Goal: Task Accomplishment & Management: Manage account settings

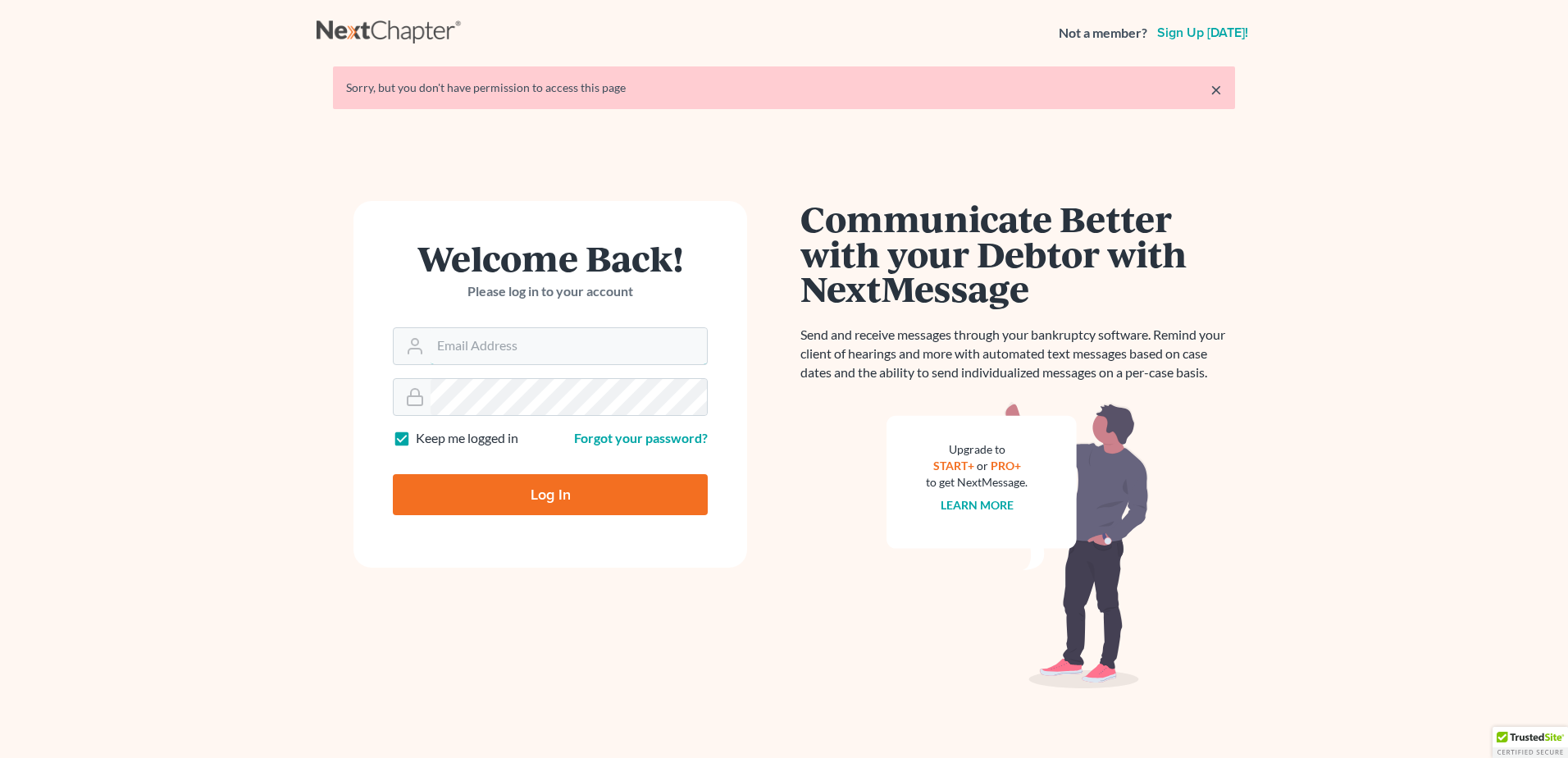
type input "[PERSON_NAME][EMAIL_ADDRESS][DOMAIN_NAME]"
click at [566, 470] on div "Log In" at bounding box center [550, 488] width 315 height 54
click at [561, 494] on input "Log In" at bounding box center [550, 494] width 315 height 41
type input "Thinking..."
type input "[PERSON_NAME][EMAIL_ADDRESS][DOMAIN_NAME]"
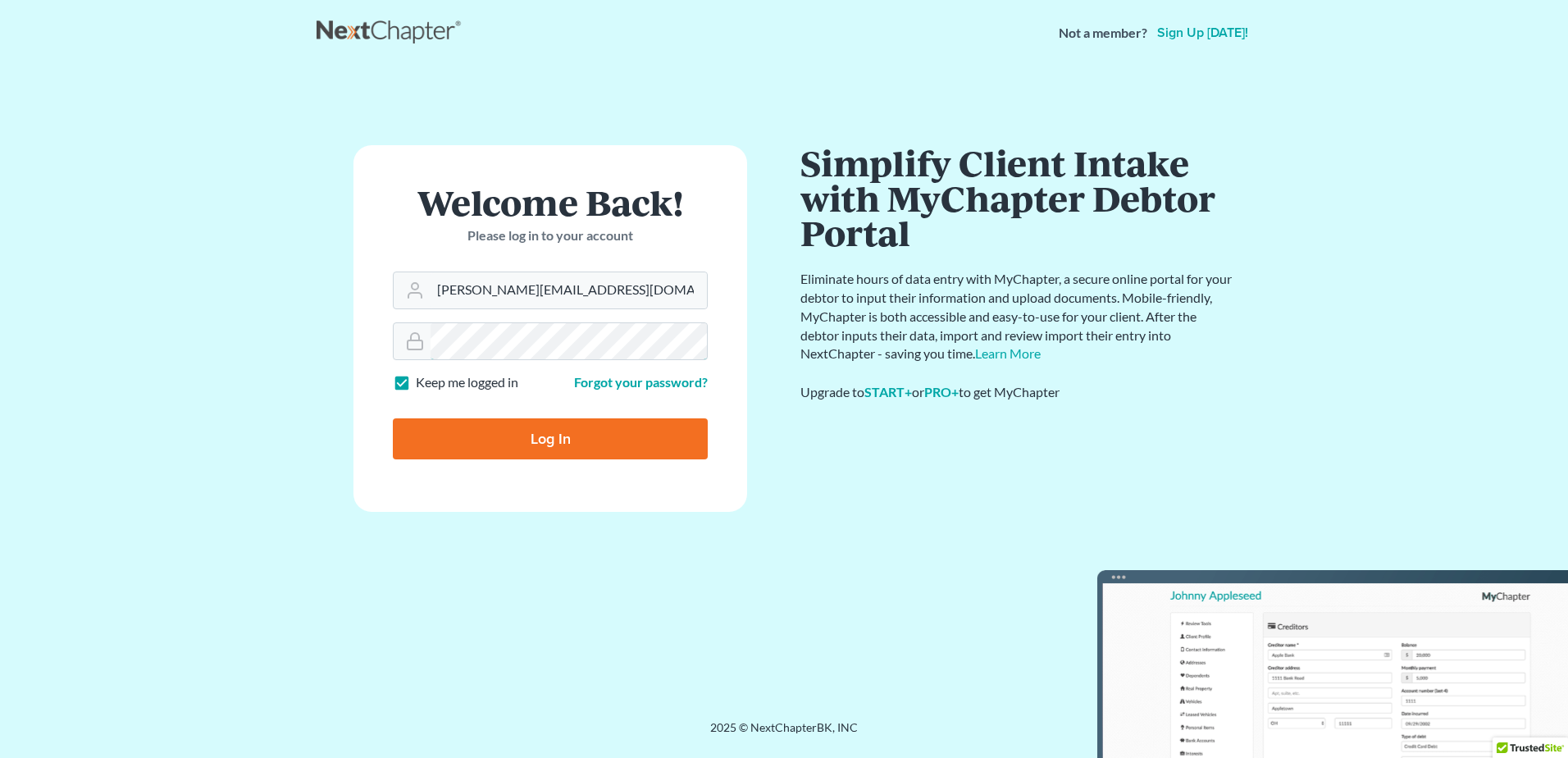
click at [393, 418] on input "Log In" at bounding box center [550, 438] width 315 height 41
type input "Thinking..."
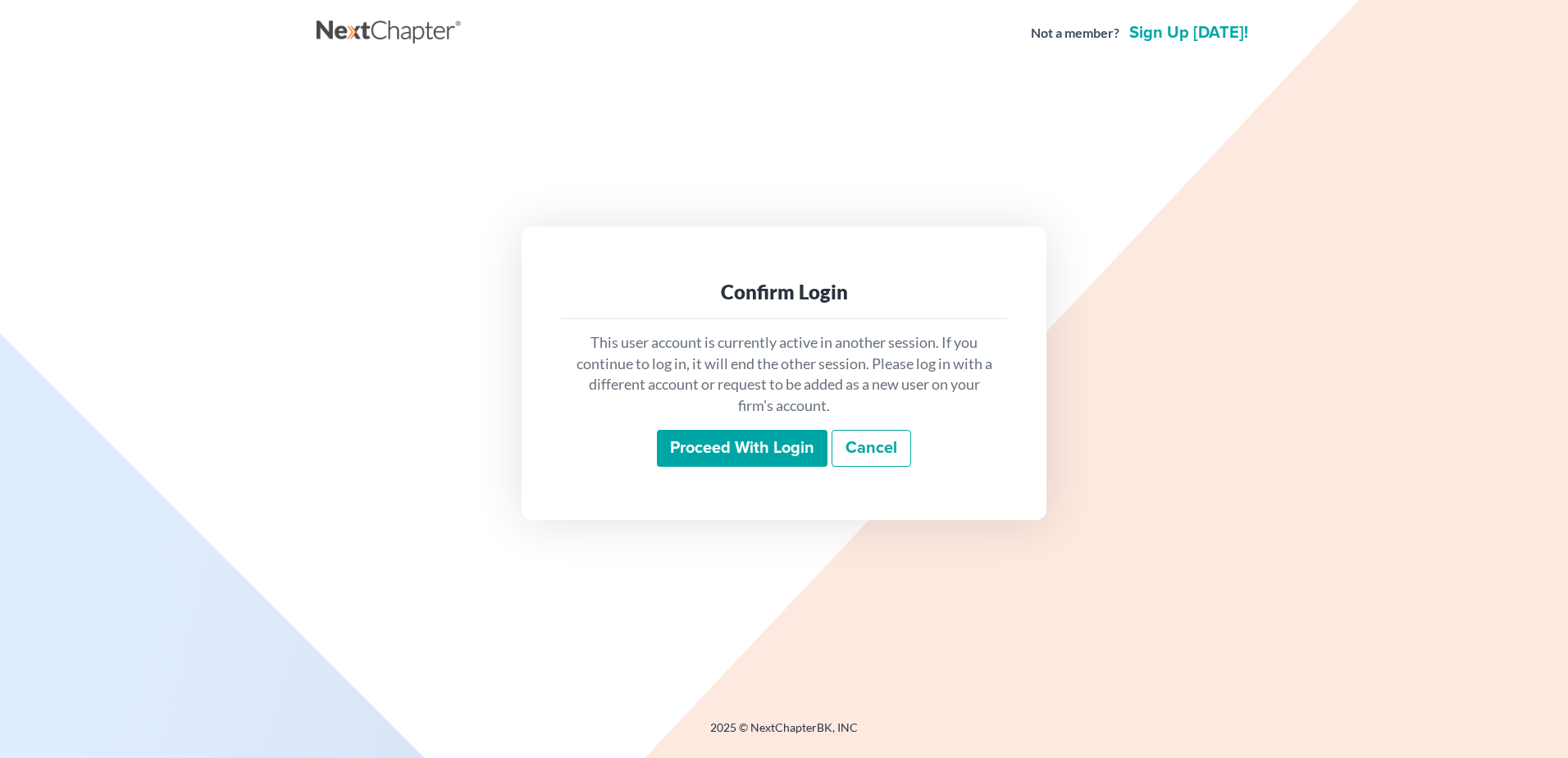
click at [779, 448] on input "Proceed with login" at bounding box center [742, 448] width 171 height 37
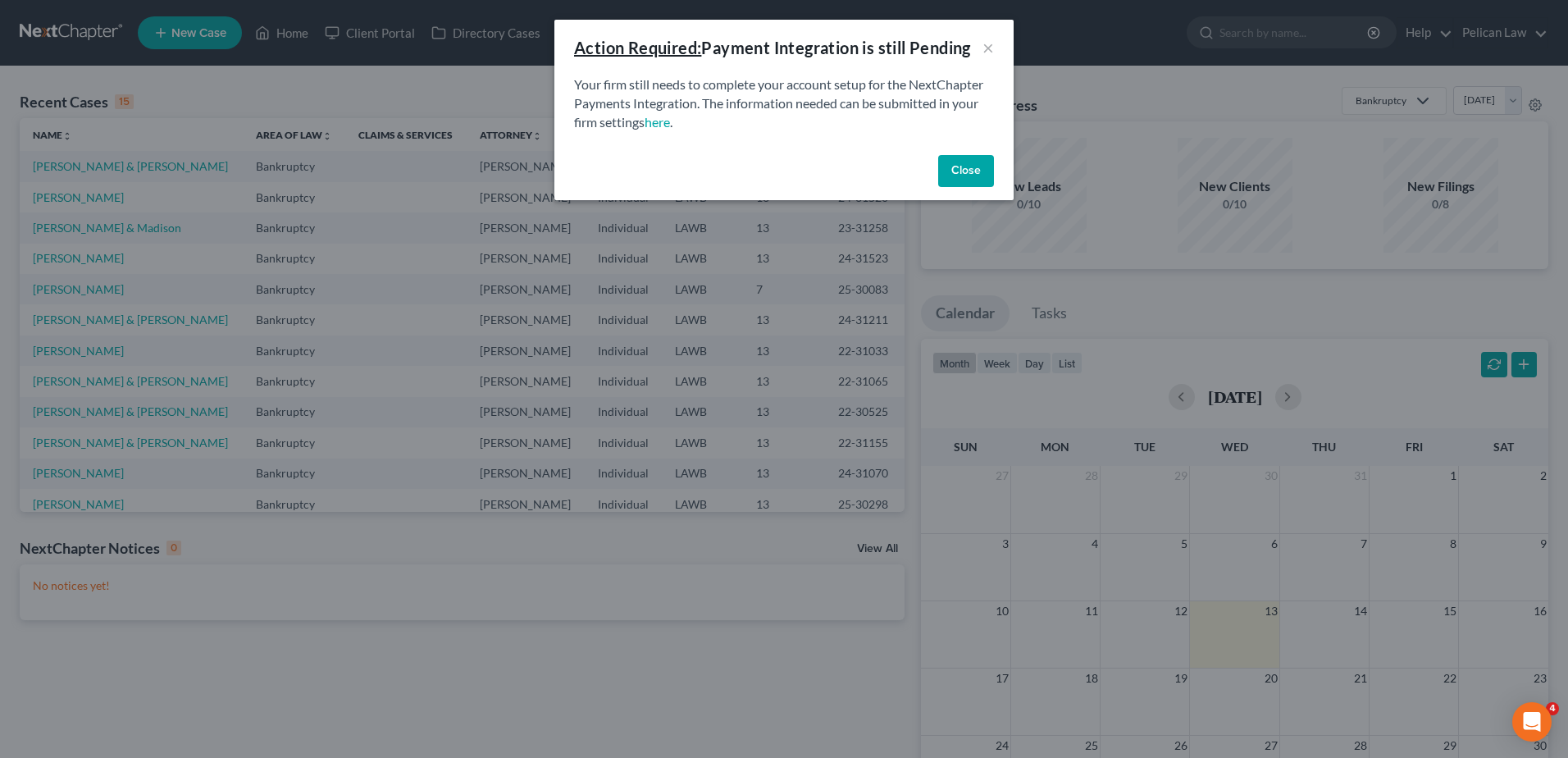
click at [958, 164] on button "Close" at bounding box center [965, 172] width 56 height 33
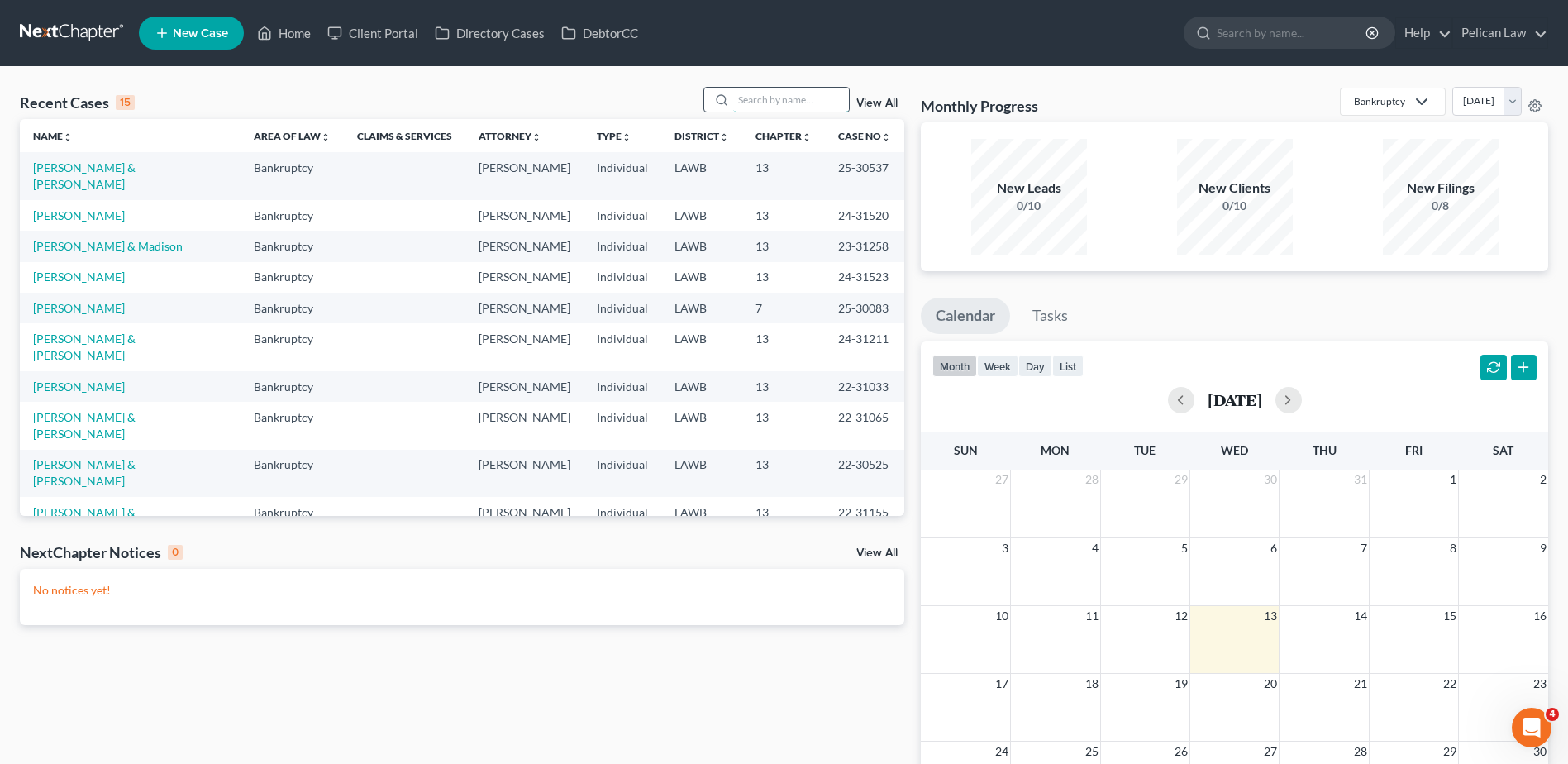
click at [774, 99] on input "search" at bounding box center [791, 99] width 116 height 24
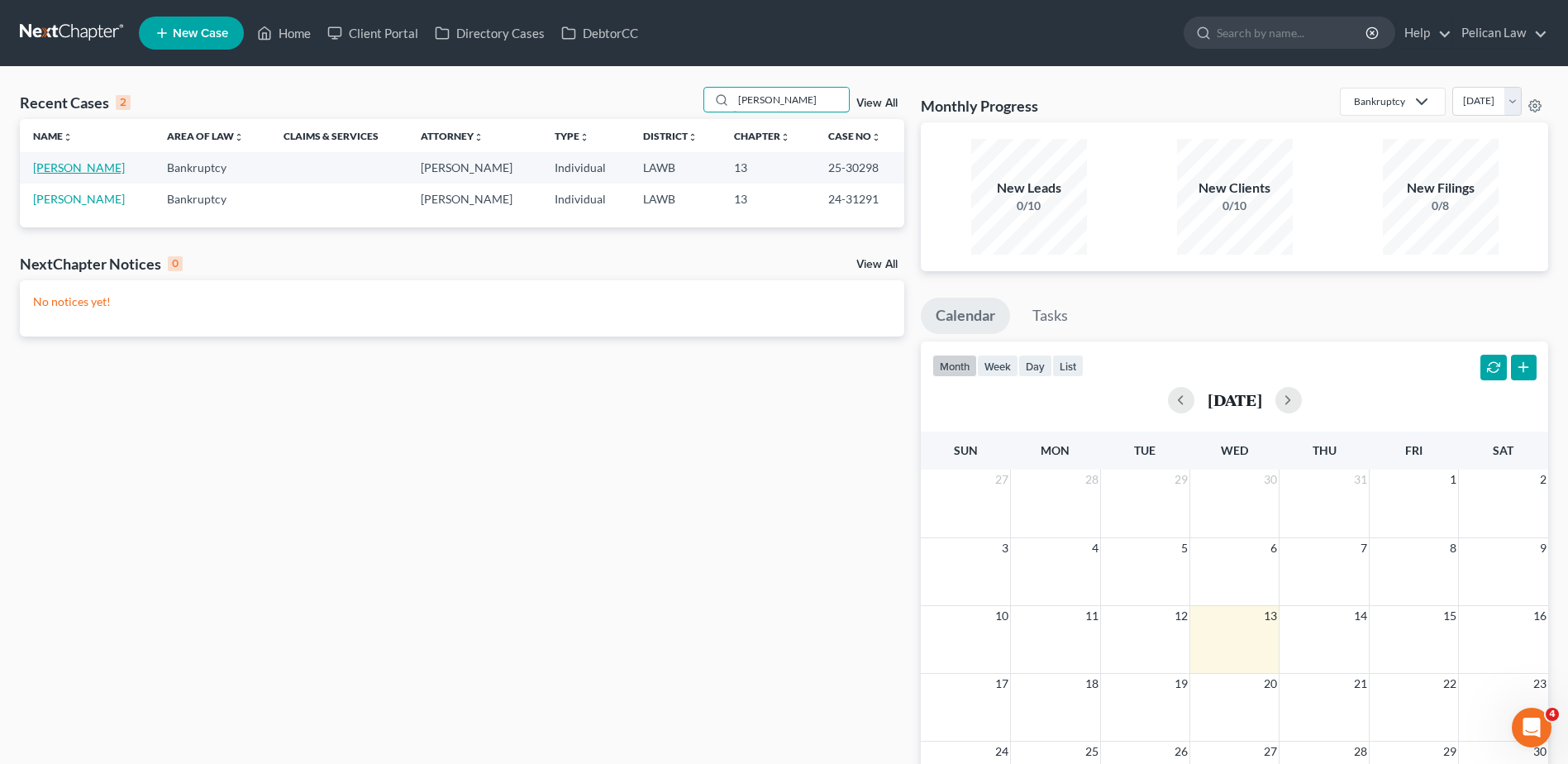
type input "[PERSON_NAME]"
click at [90, 166] on link "[PERSON_NAME]" at bounding box center [79, 167] width 92 height 14
select select "4"
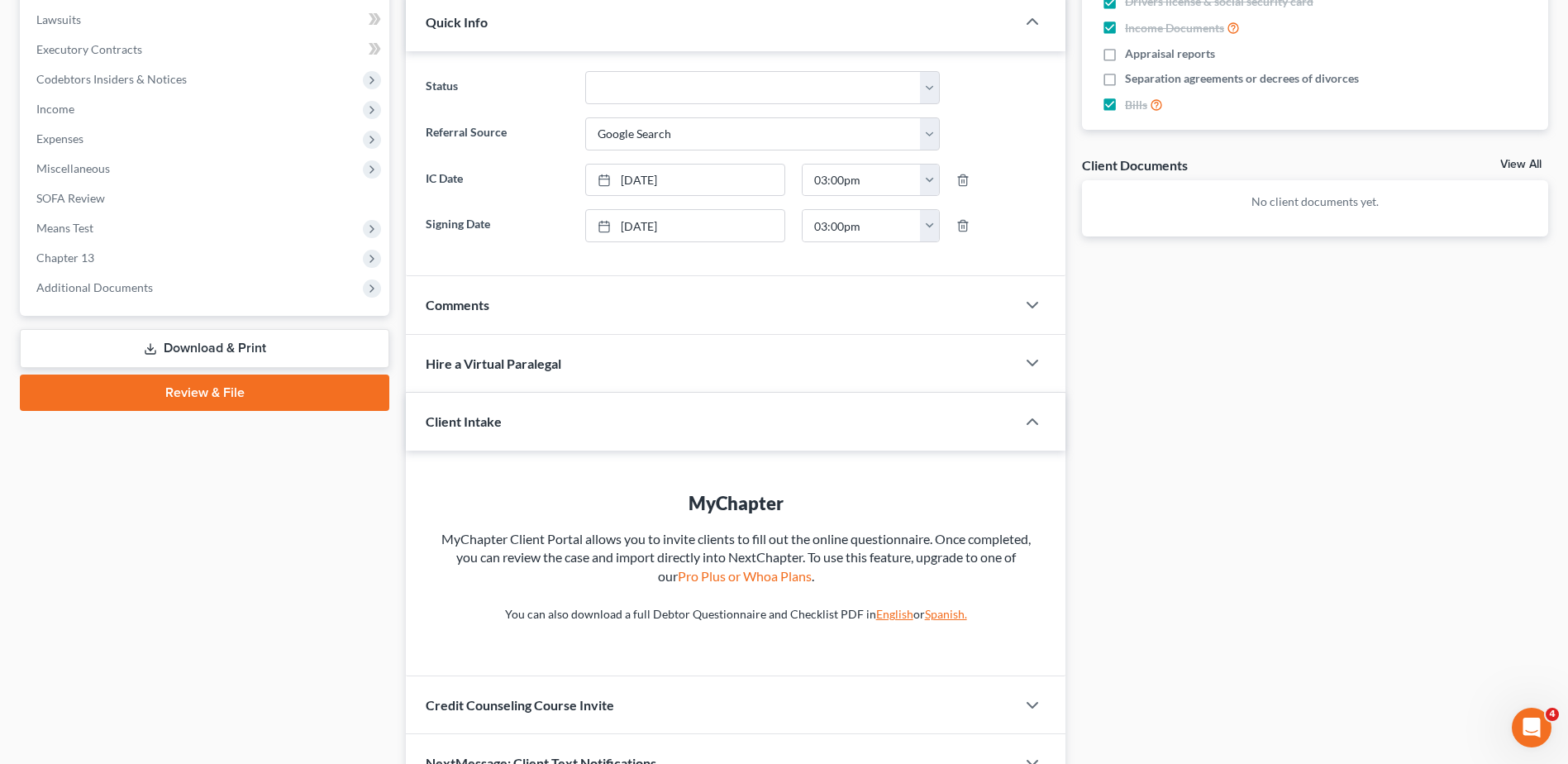
scroll to position [556, 0]
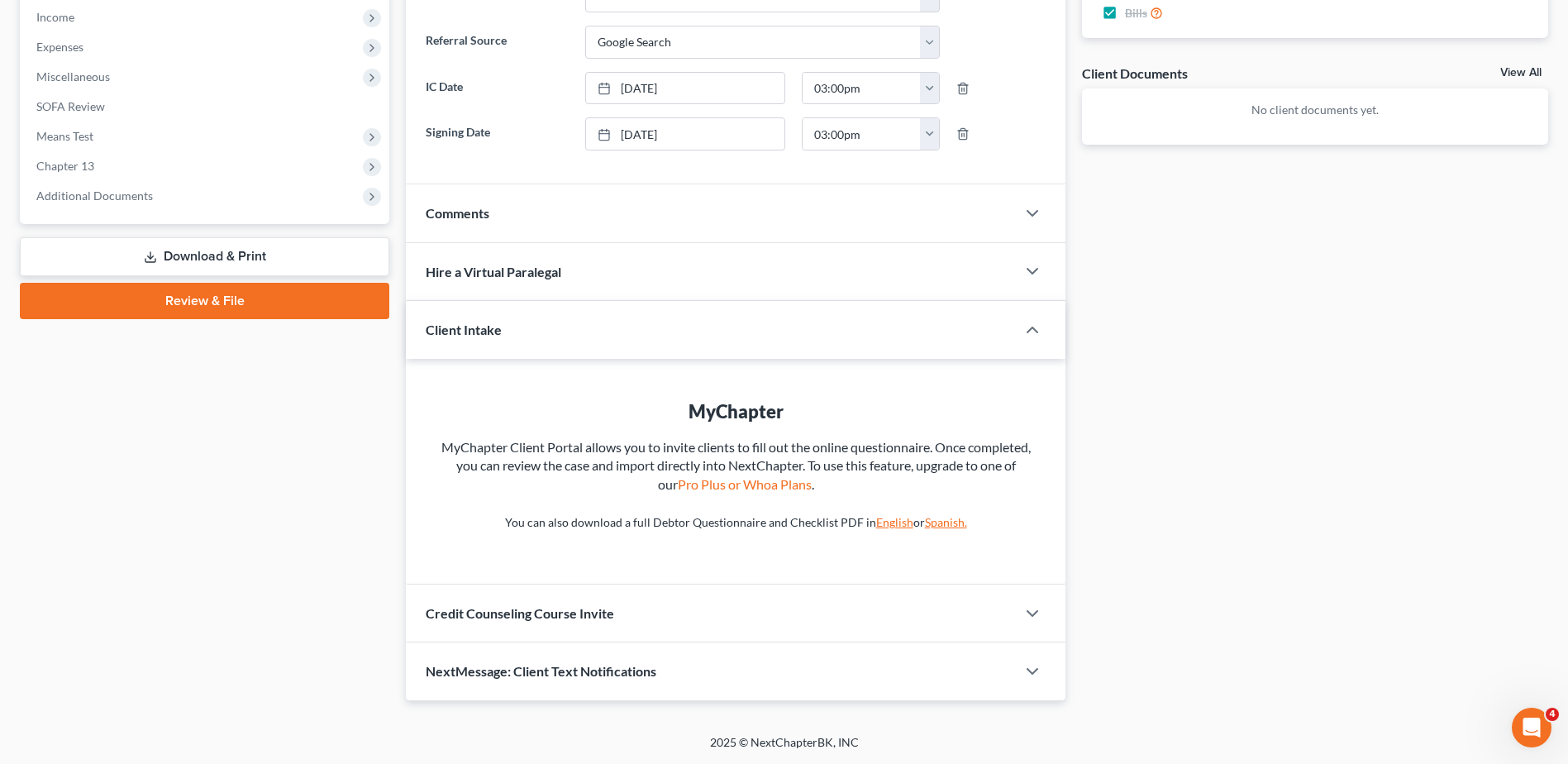
drag, startPoint x: 394, startPoint y: 156, endPoint x: 1236, endPoint y: 692, distance: 998.1
click at [1235, 692] on div "[PERSON_NAME] Upgraded Case 25-30298 Chapter Chapter 13 Status Filed District L…" at bounding box center [784, 122] width 1528 height 1184
click at [71, 535] on div "Case Dashboard Payments Invoices Payments Payments Credit Report Client Profile" at bounding box center [204, 151] width 386 height 1098
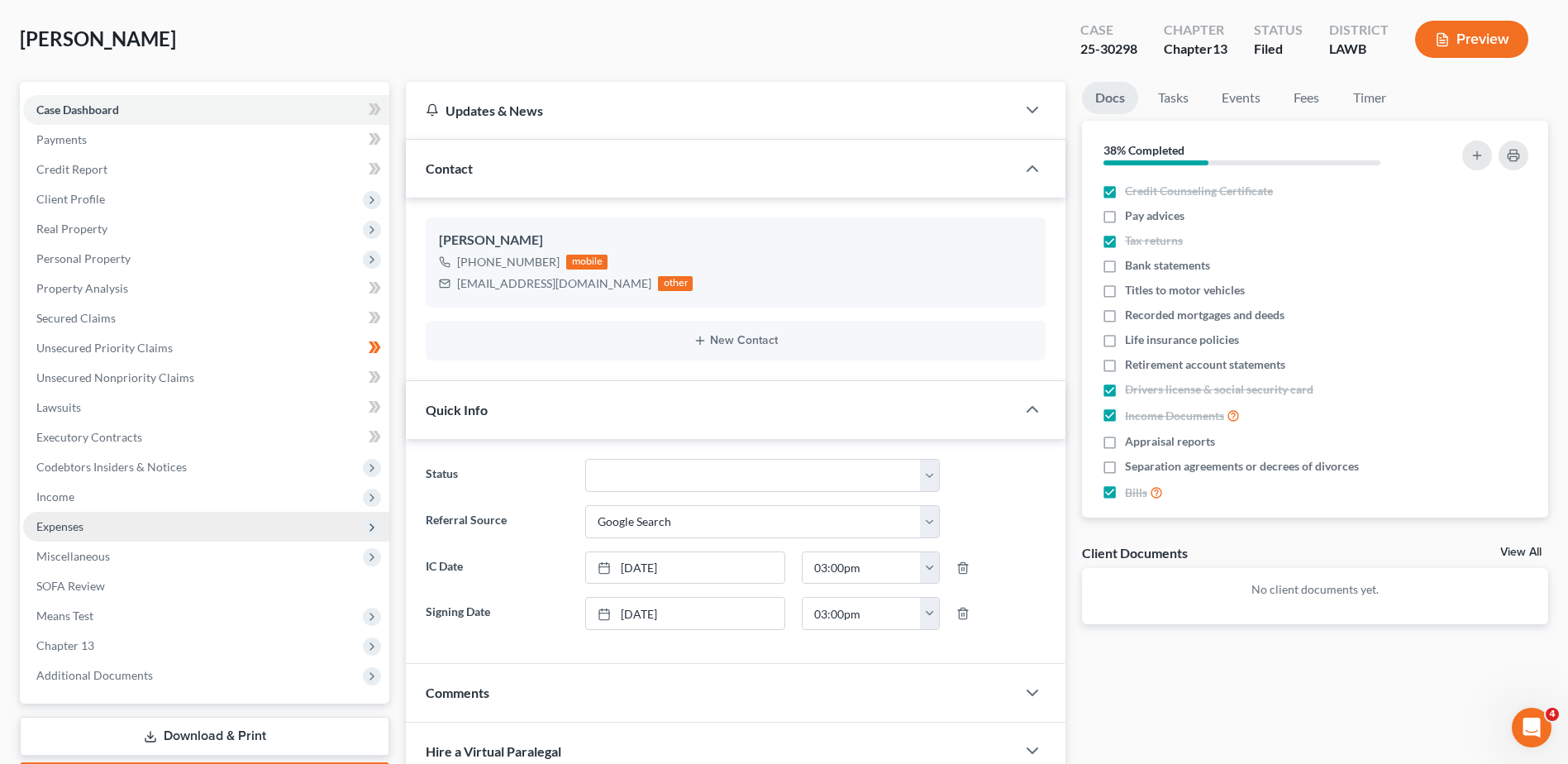
scroll to position [0, 0]
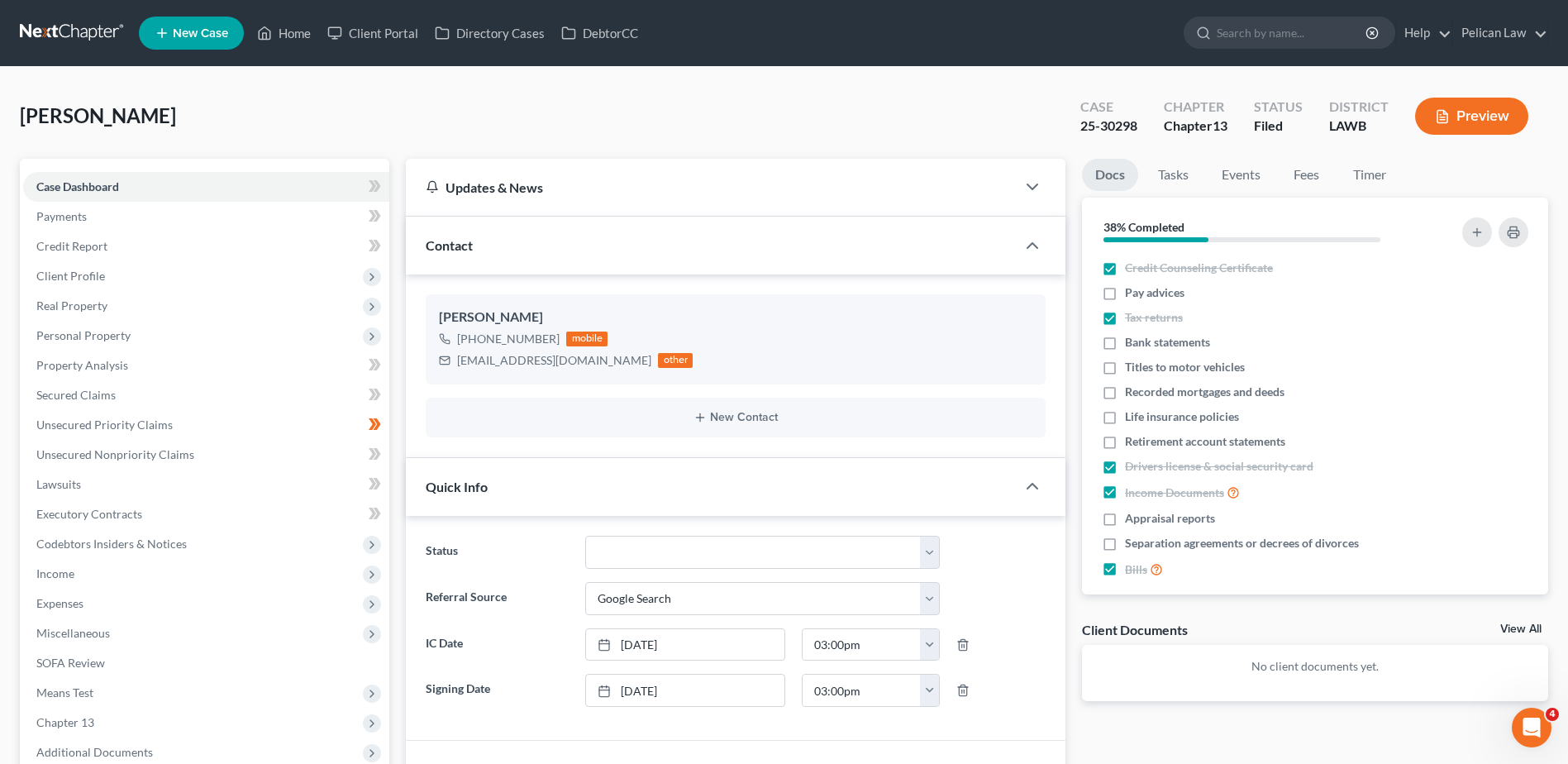
click at [330, 156] on div "[PERSON_NAME] Upgraded Case 25-30298 Chapter Chapter 13 Status Filed District L…" at bounding box center [784, 122] width 1528 height 72
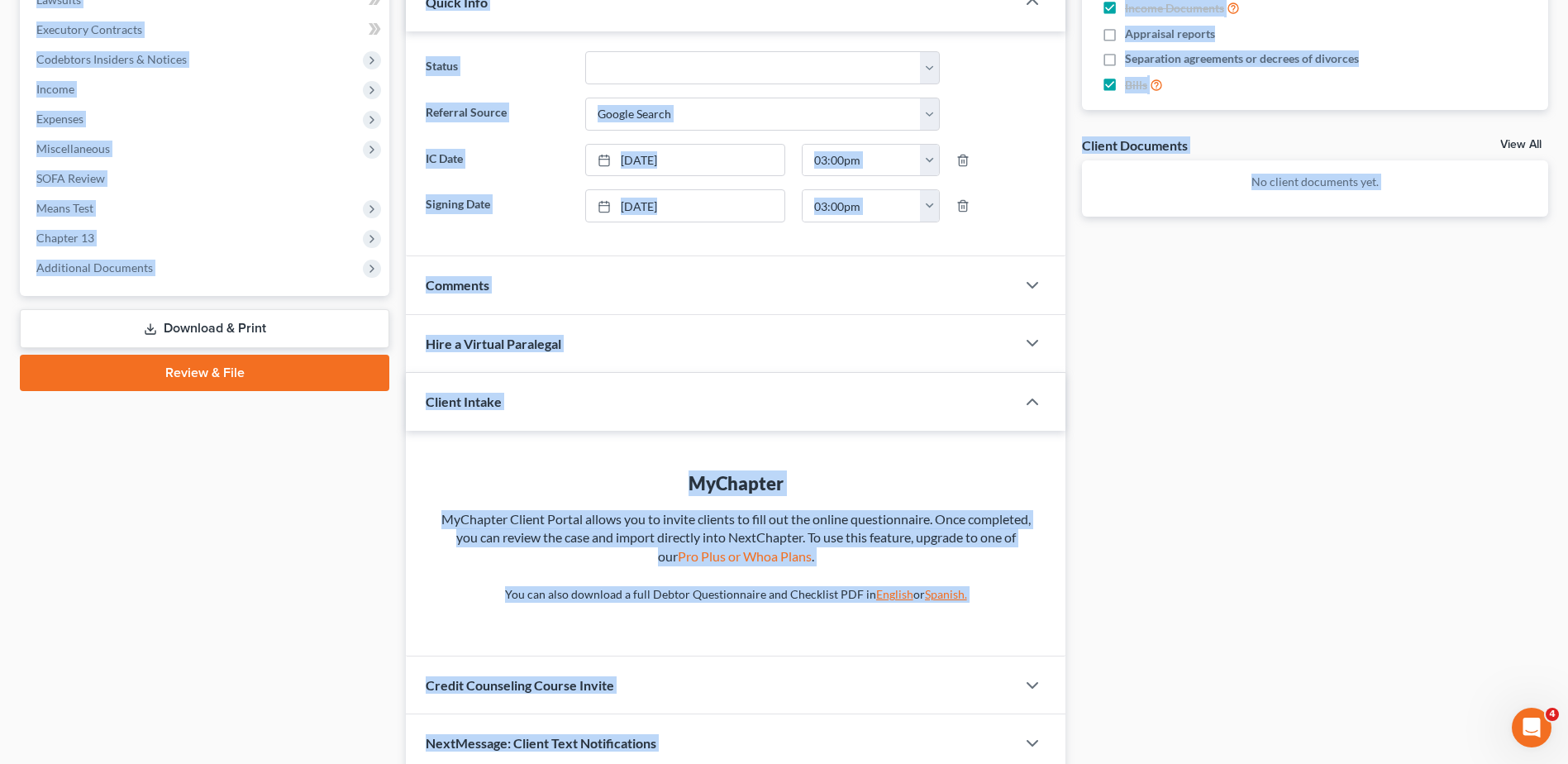
scroll to position [556, 0]
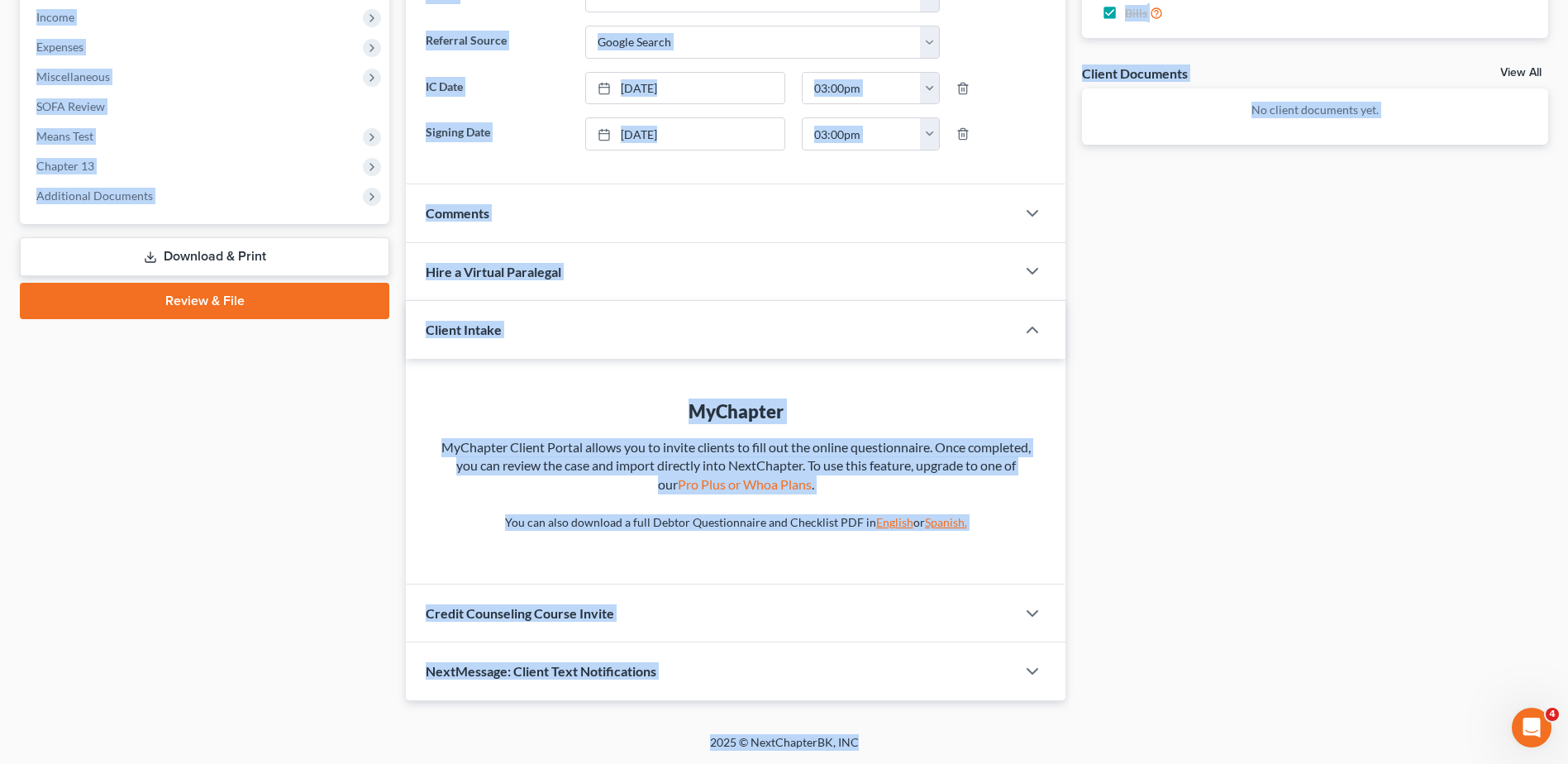
drag, startPoint x: 16, startPoint y: 92, endPoint x: 1519, endPoint y: 787, distance: 1655.9
click at [1519, 763] on html "Home New Case Client Portal Directory Cases DebtorCC Pelican Law [PERSON_NAME][…" at bounding box center [784, 104] width 1568 height 1320
click at [394, 212] on div "Case Dashboard Payments Invoices Payments Payments Credit Report Client Profile" at bounding box center [204, 151] width 386 height 1098
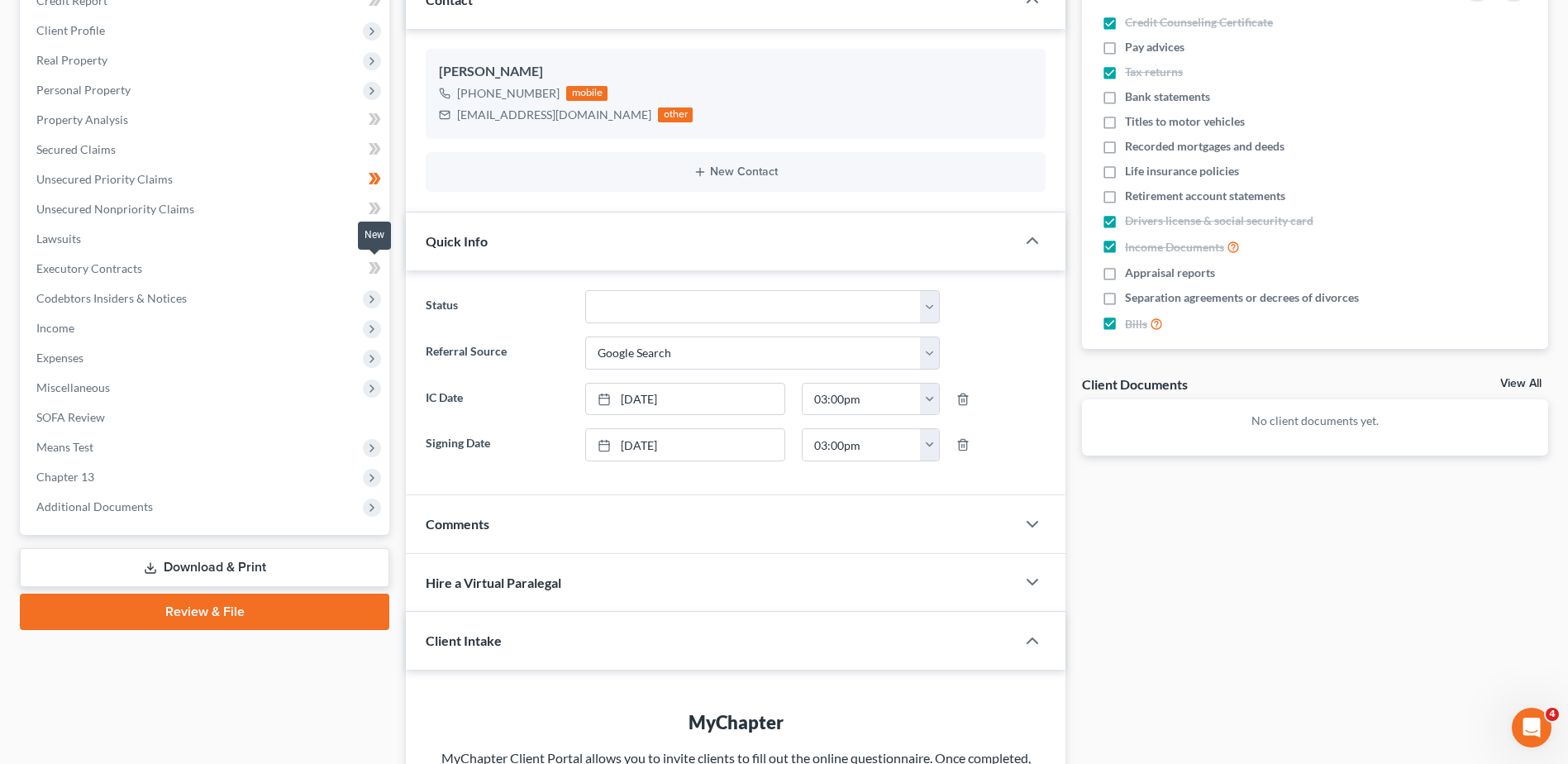
scroll to position [0, 0]
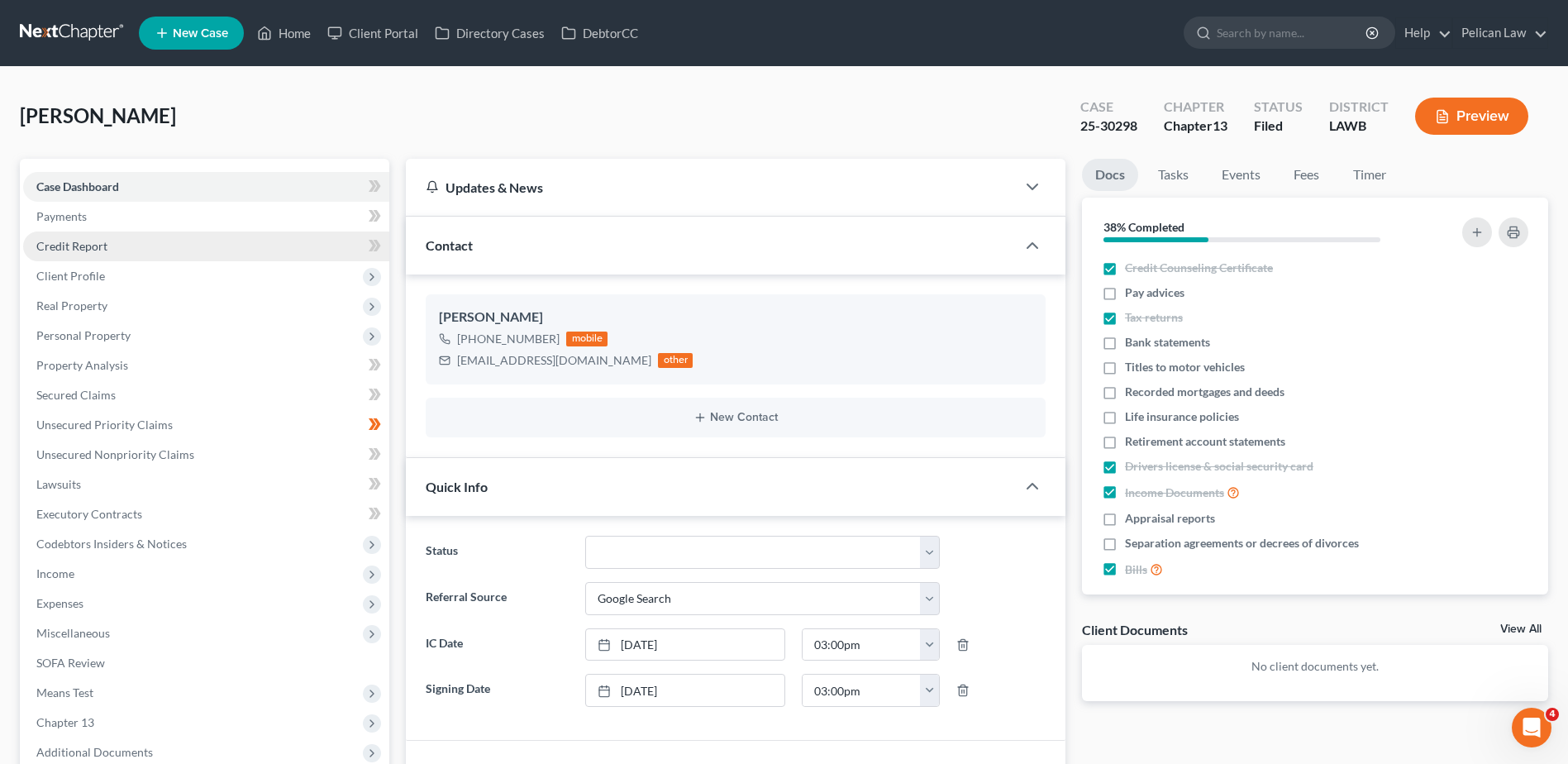
click at [225, 244] on link "Credit Report" at bounding box center [206, 246] width 366 height 29
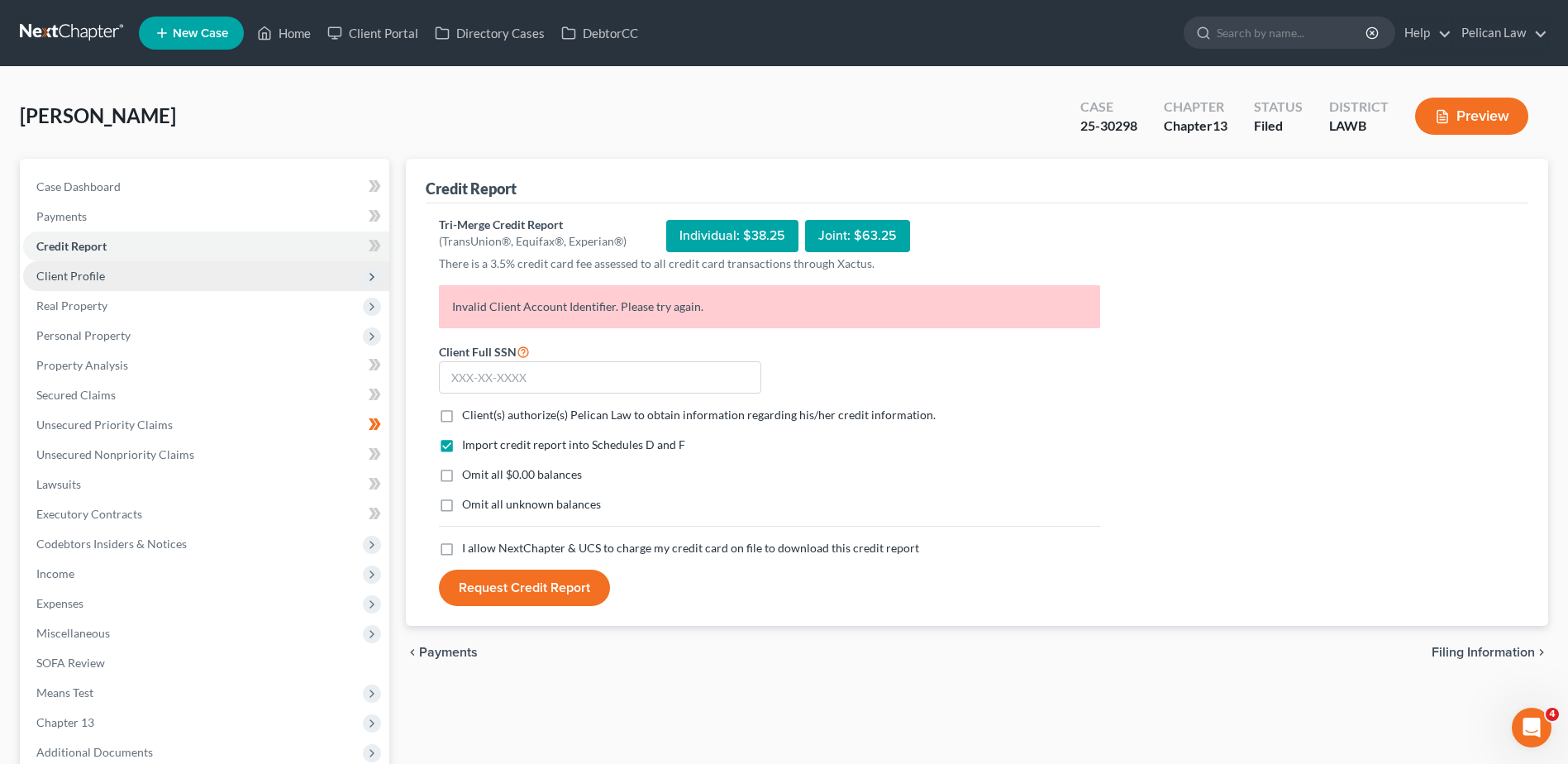
click at [222, 280] on span "Client Profile" at bounding box center [206, 276] width 366 height 29
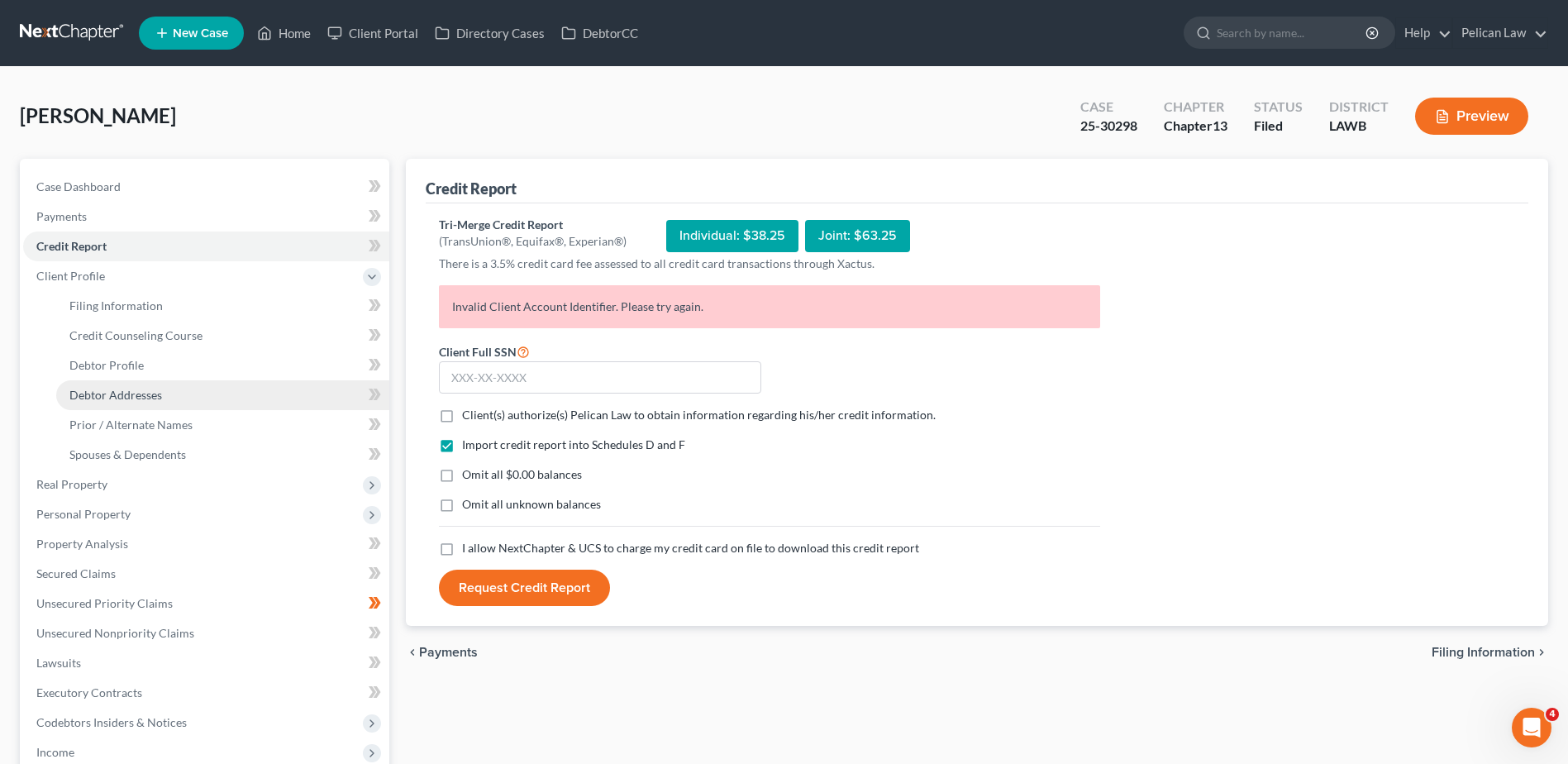
click at [268, 399] on link "Debtor Addresses" at bounding box center [223, 395] width 333 height 29
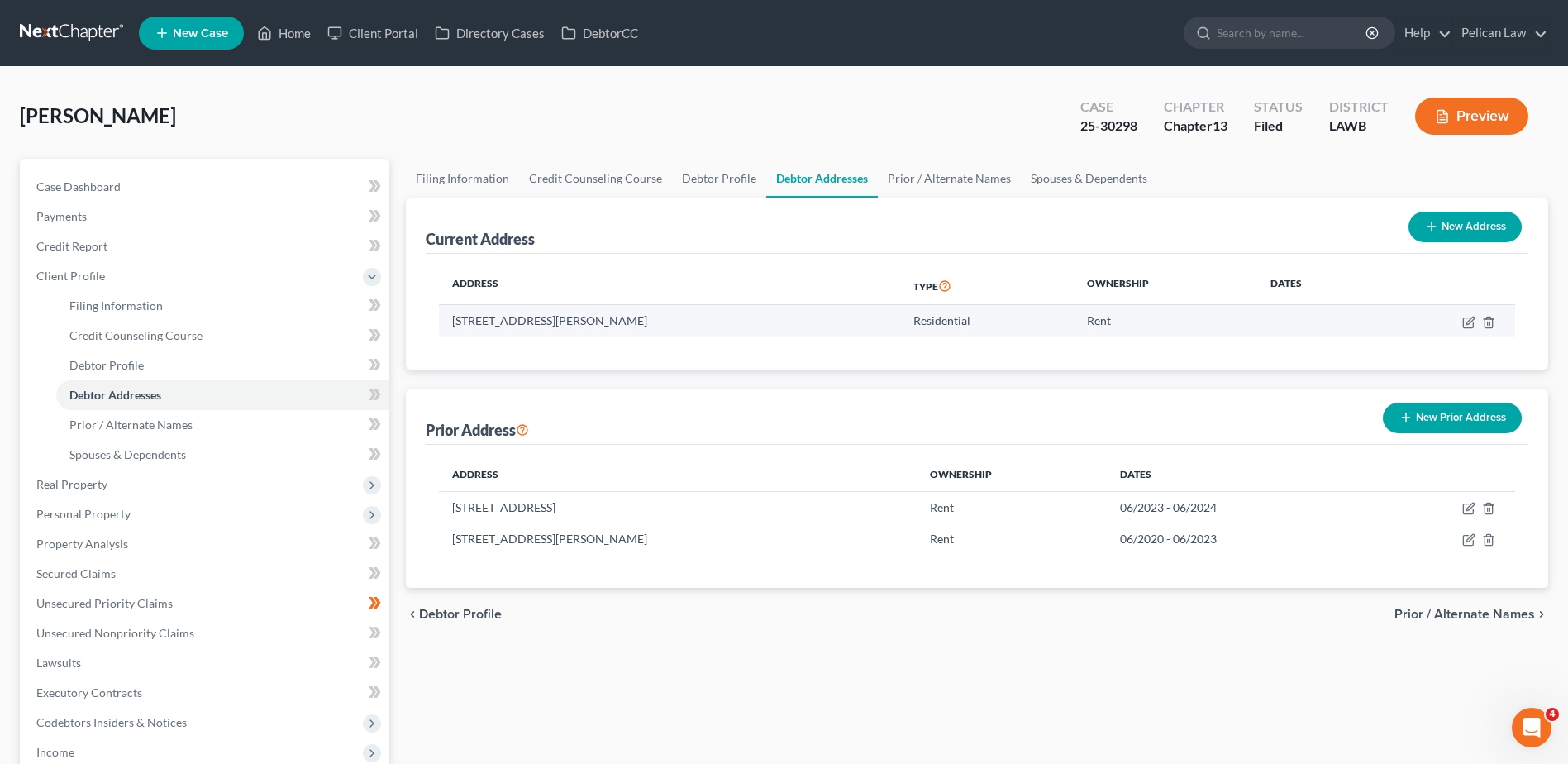
click at [755, 326] on td "[STREET_ADDRESS][PERSON_NAME]" at bounding box center [669, 320] width 460 height 31
click at [1466, 319] on icon "button" at bounding box center [1469, 322] width 13 height 13
select select "19"
select select "0"
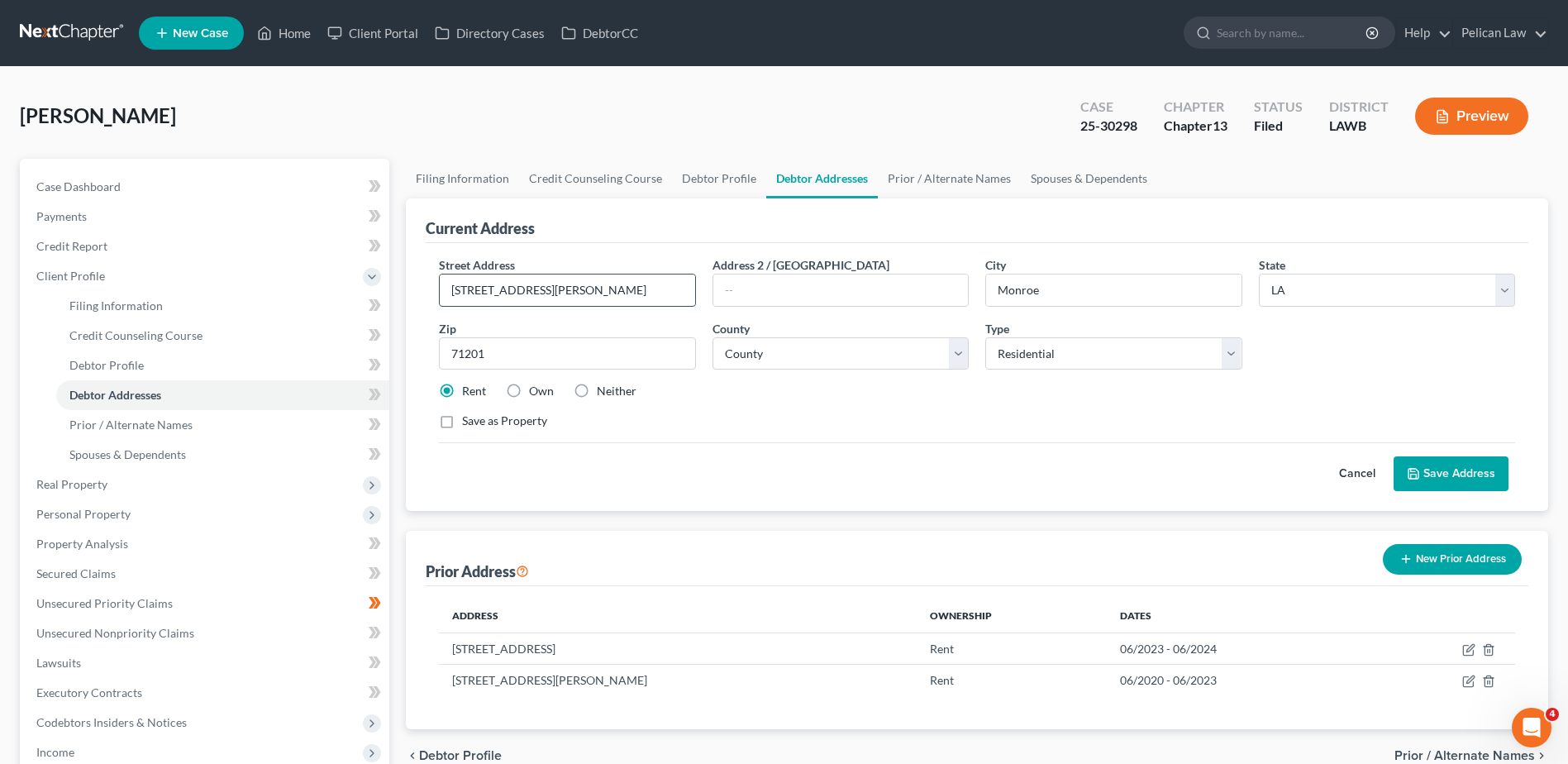
click at [539, 293] on input "[STREET_ADDRESS][PERSON_NAME]" at bounding box center [567, 290] width 255 height 31
click at [52, 28] on link at bounding box center [73, 33] width 106 height 29
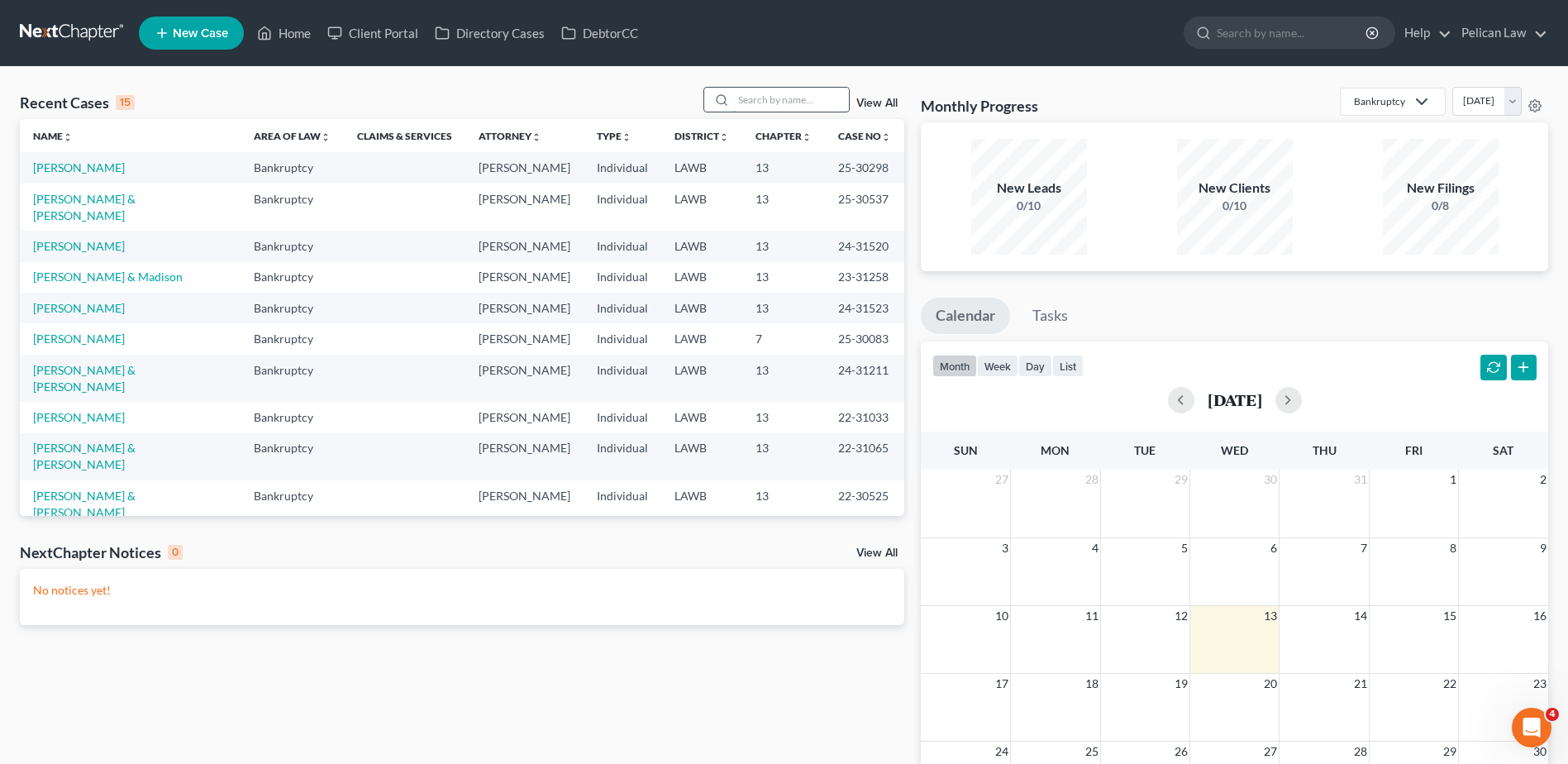
click at [770, 96] on input "search" at bounding box center [791, 99] width 116 height 24
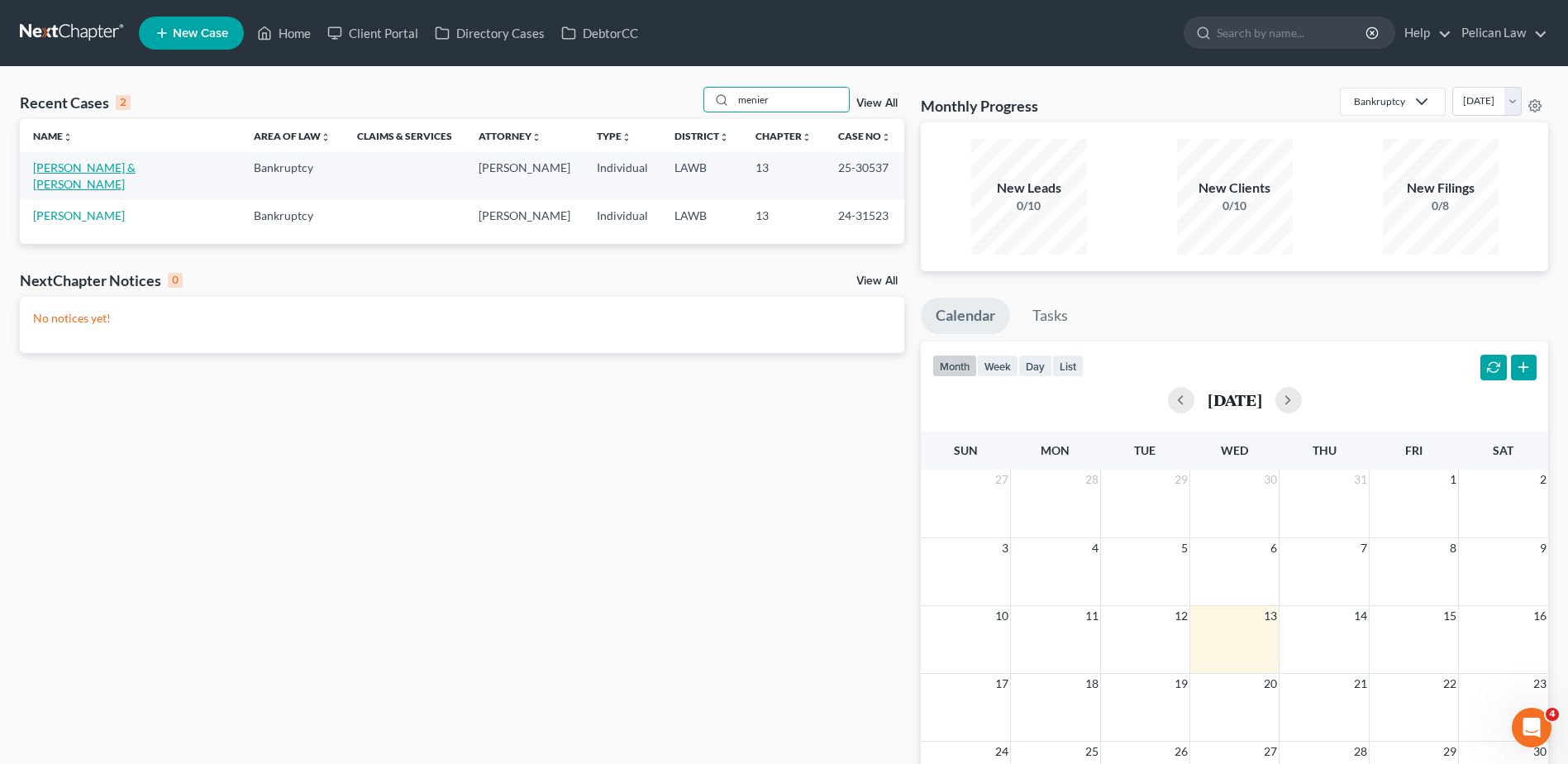
type input "menier"
click at [134, 165] on link "[PERSON_NAME] & [PERSON_NAME]" at bounding box center [84, 175] width 102 height 30
